Goal: Task Accomplishment & Management: Complete application form

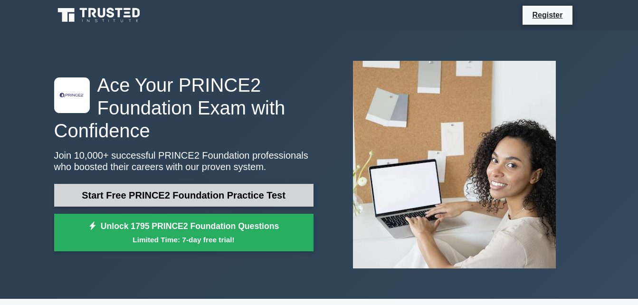
click at [245, 191] on link "Start Free PRINCE2 Foundation Practice Test" at bounding box center [183, 195] width 259 height 23
click at [223, 196] on link "Start Free PRINCE2 Foundation Practice Test" at bounding box center [183, 195] width 259 height 23
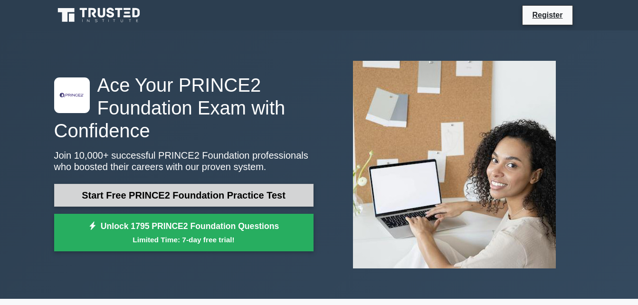
click at [223, 196] on link "Start Free PRINCE2 Foundation Practice Test" at bounding box center [183, 195] width 259 height 23
click at [222, 197] on link "Start Free PRINCE2 Foundation Practice Test" at bounding box center [183, 195] width 259 height 23
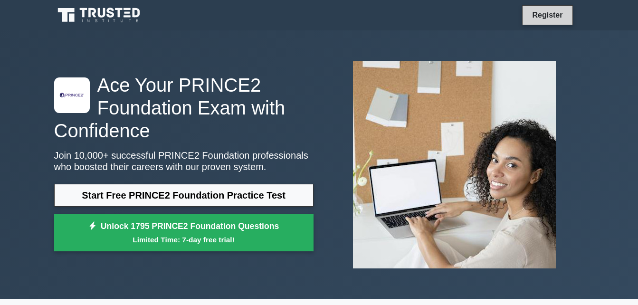
click at [550, 12] on link "Register" at bounding box center [547, 15] width 42 height 12
click at [545, 13] on link "Register" at bounding box center [547, 15] width 42 height 12
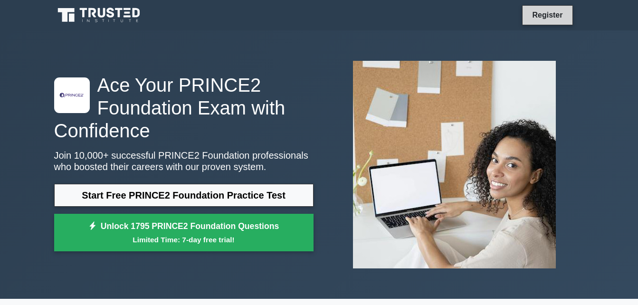
click at [545, 13] on link "Register" at bounding box center [547, 15] width 42 height 12
click at [544, 13] on link "Register" at bounding box center [547, 15] width 42 height 12
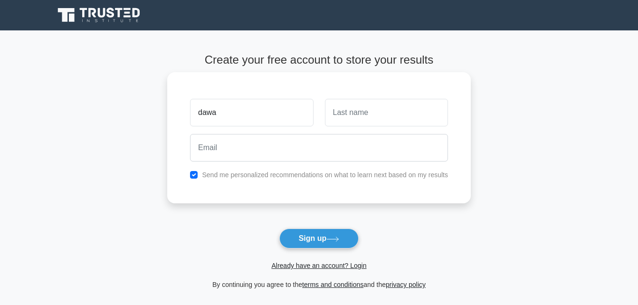
type input "dawa"
click at [383, 117] on input "text" at bounding box center [386, 113] width 123 height 28
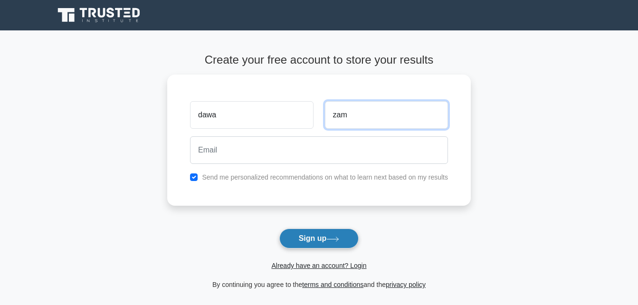
type input "zam"
click at [295, 240] on button "Sign up" at bounding box center [319, 238] width 80 height 20
click at [296, 242] on button "Sign up" at bounding box center [319, 238] width 80 height 20
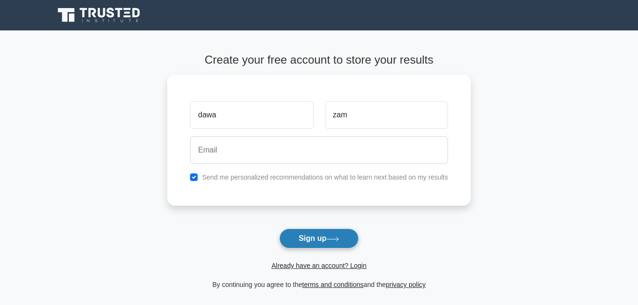
click at [296, 242] on button "Sign up" at bounding box center [319, 238] width 80 height 20
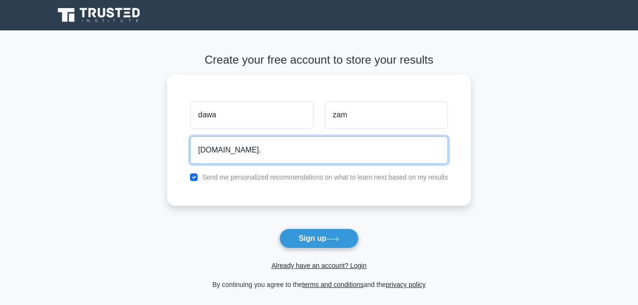
type input "[DOMAIN_NAME]."
